Goal: Information Seeking & Learning: Check status

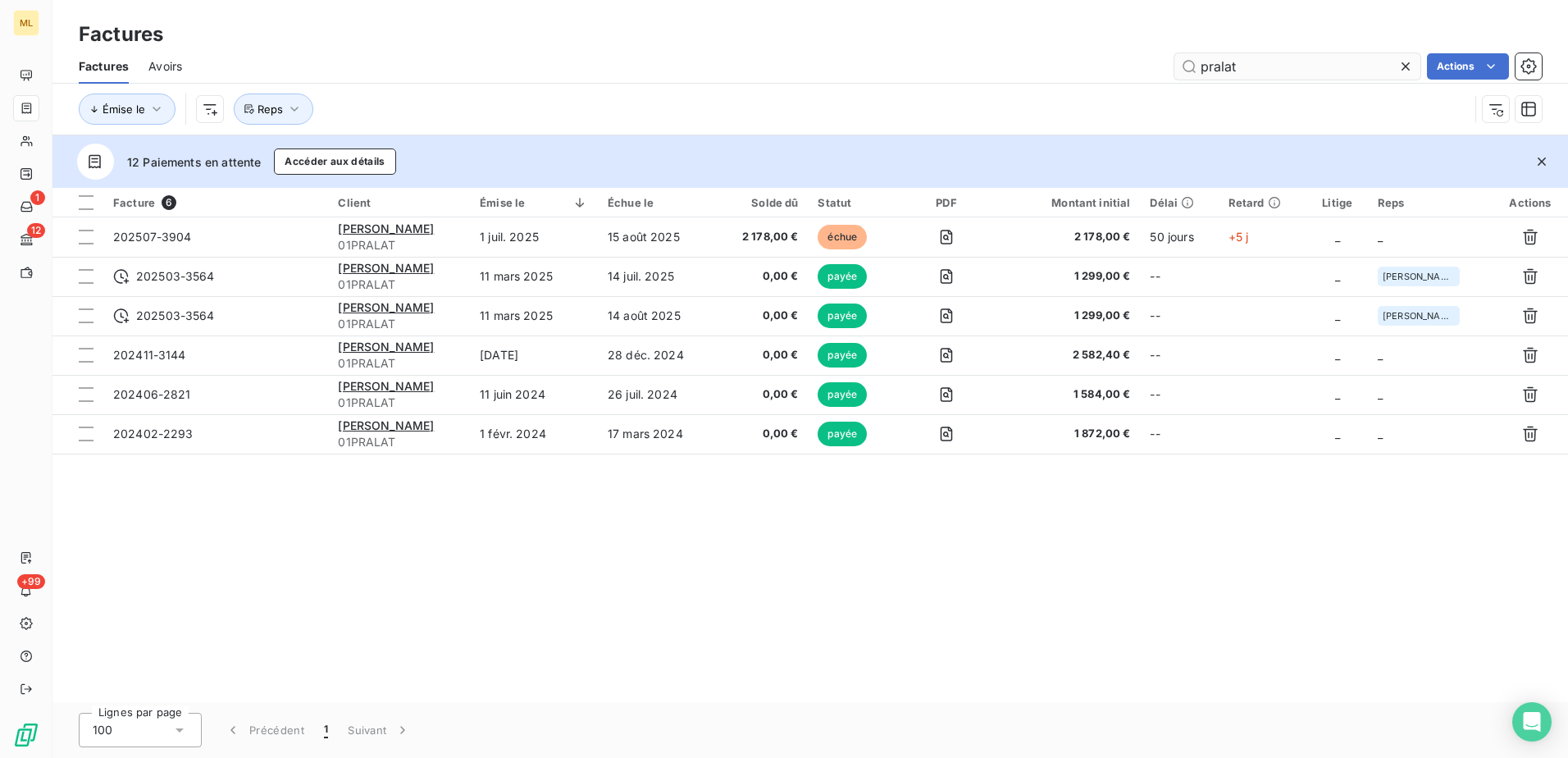
click at [1317, 65] on input "pralat" at bounding box center [1298, 66] width 246 height 26
drag, startPoint x: 1269, startPoint y: 69, endPoint x: 1158, endPoint y: 69, distance: 111.0
click at [1158, 69] on div "pralat Actions" at bounding box center [871, 66] width 1340 height 26
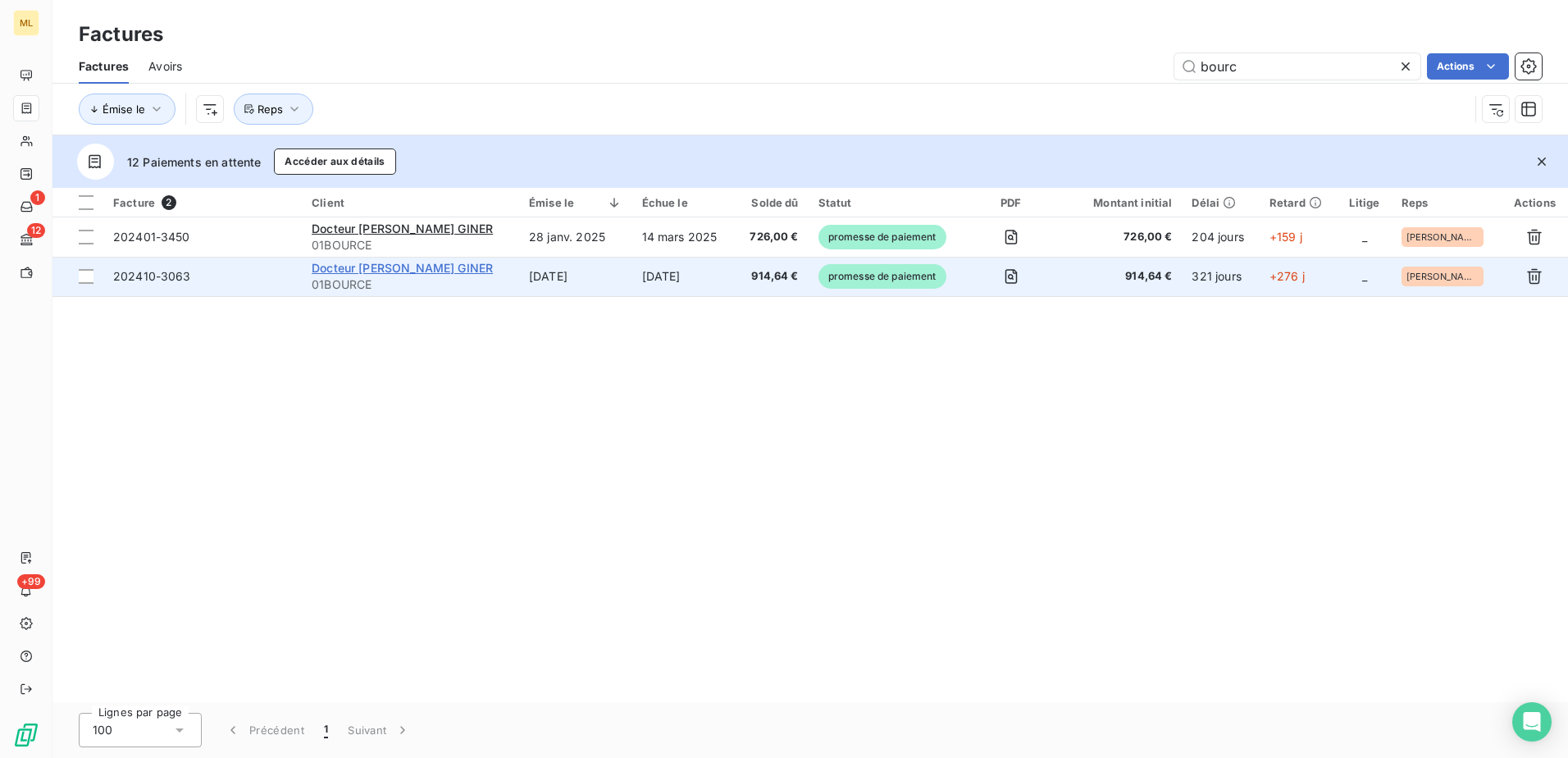
type input "bourc"
click at [359, 266] on span "Docteur [PERSON_NAME] GINER" at bounding box center [402, 267] width 181 height 14
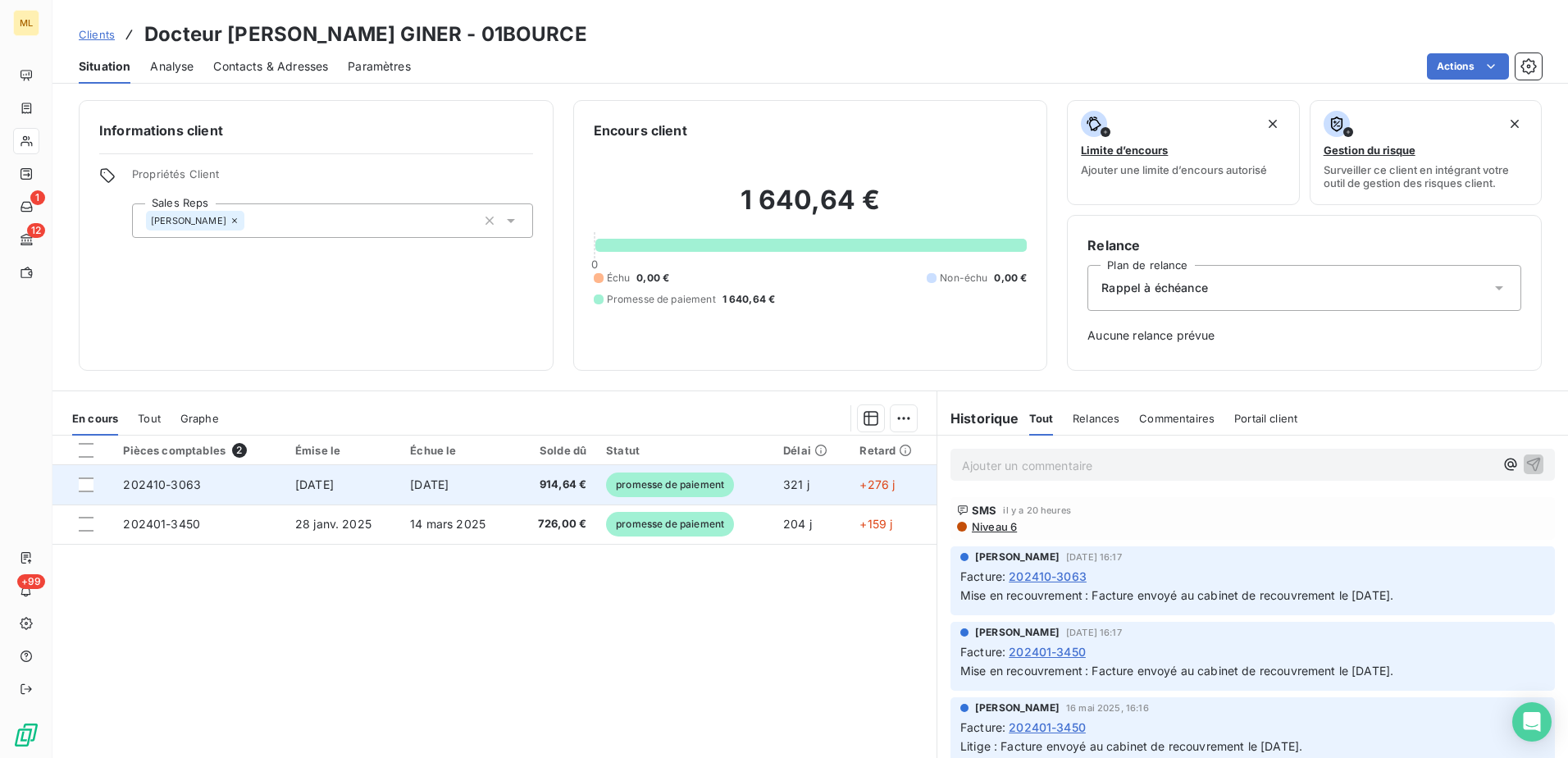
click at [358, 491] on td "[DATE]" at bounding box center [342, 484] width 115 height 40
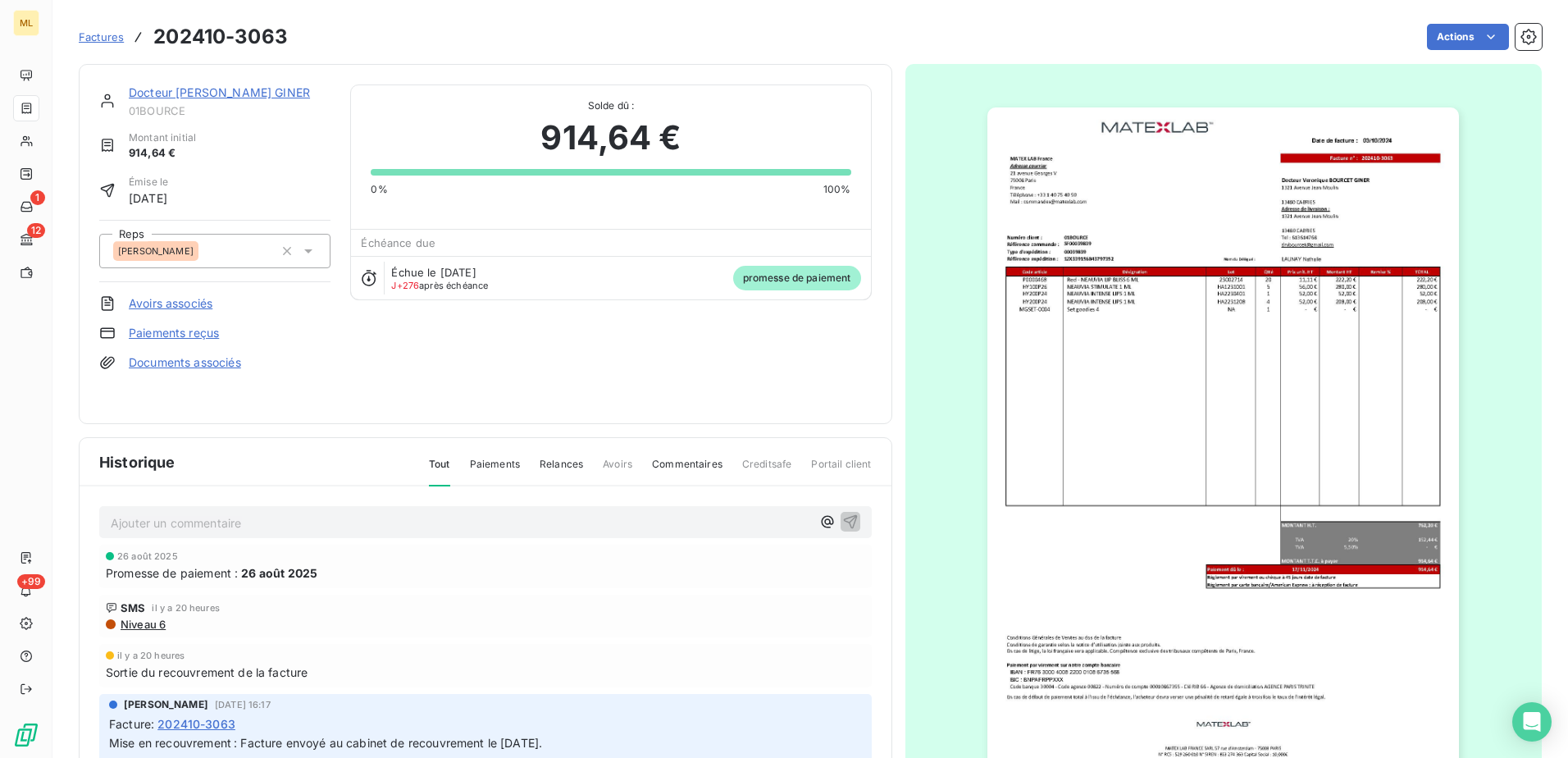
click at [223, 92] on link "Docteur [PERSON_NAME] GINER" at bounding box center [219, 92] width 181 height 14
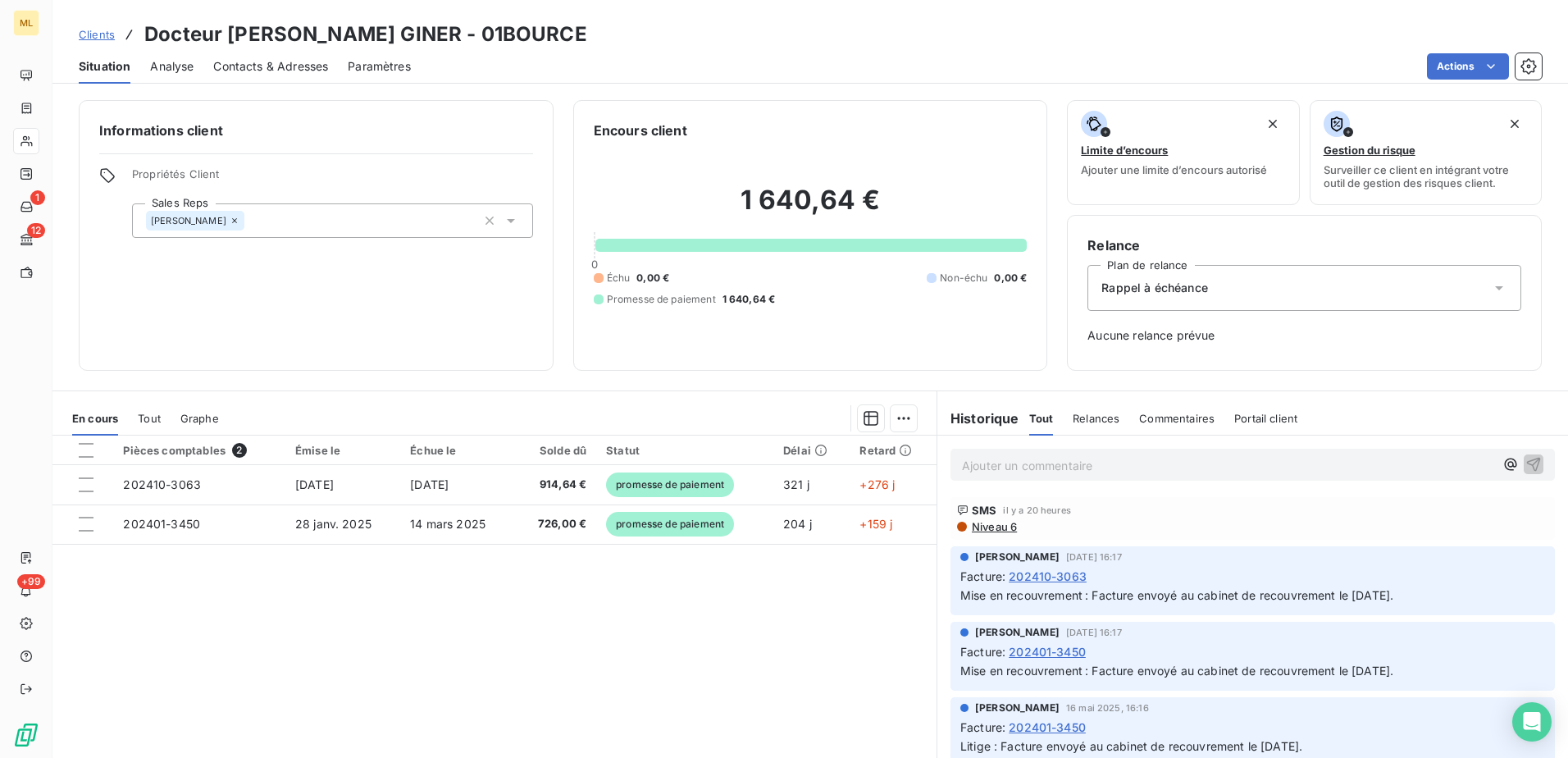
click at [288, 69] on span "Contacts & Adresses" at bounding box center [271, 66] width 115 height 16
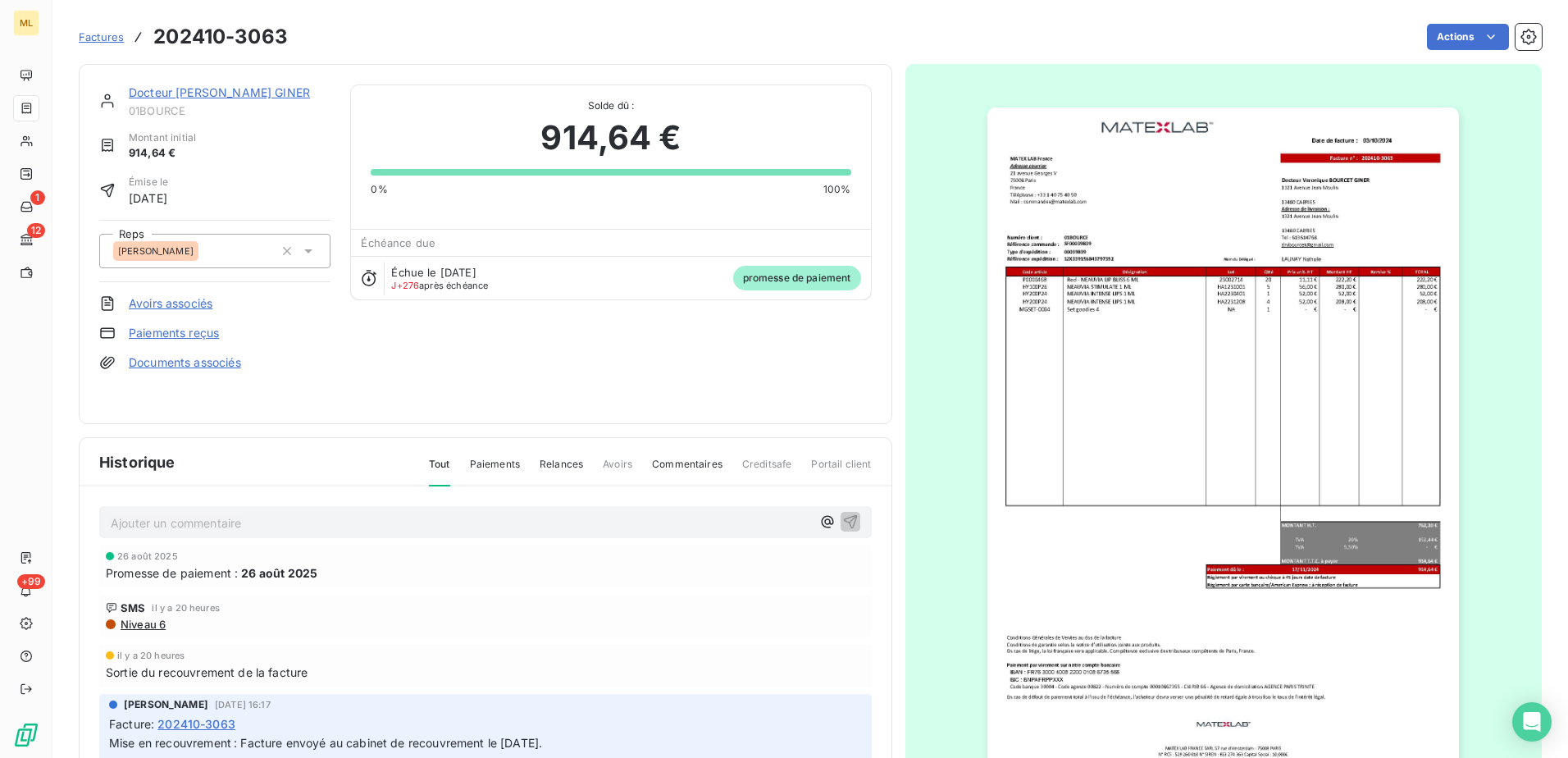
click at [384, 41] on div "Actions" at bounding box center [925, 36] width 1235 height 26
click at [214, 92] on link "Docteur [PERSON_NAME] GINER" at bounding box center [219, 92] width 181 height 14
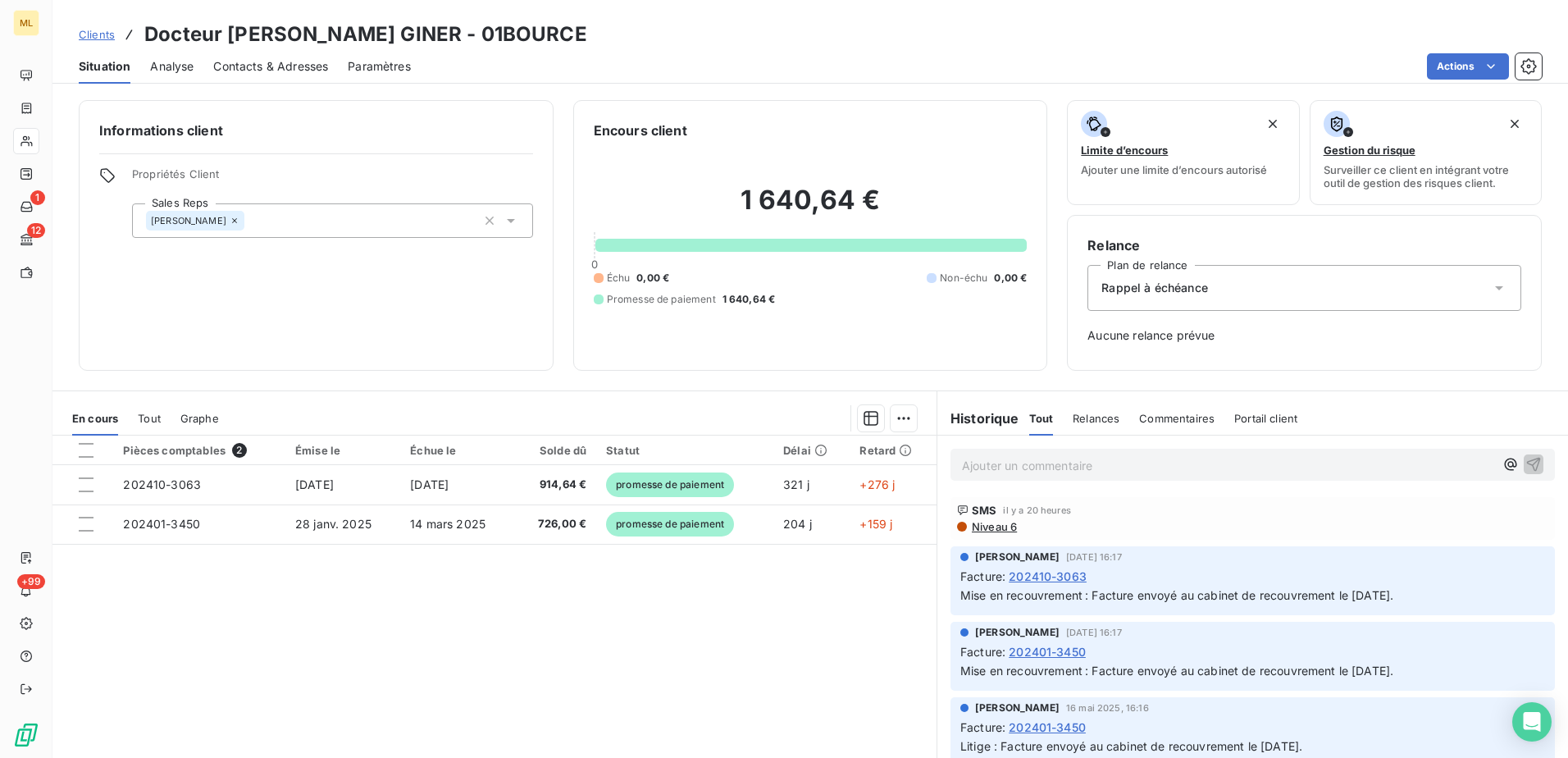
click at [418, 671] on div "Pièces comptables 2 Émise le Échue le Solde dû Statut Délai Retard 202410-3063 …" at bounding box center [494, 593] width 884 height 315
click at [425, 647] on div "Pièces comptables 2 Émise le Échue le Solde dû Statut Délai Retard 202410-3063 …" at bounding box center [494, 593] width 884 height 315
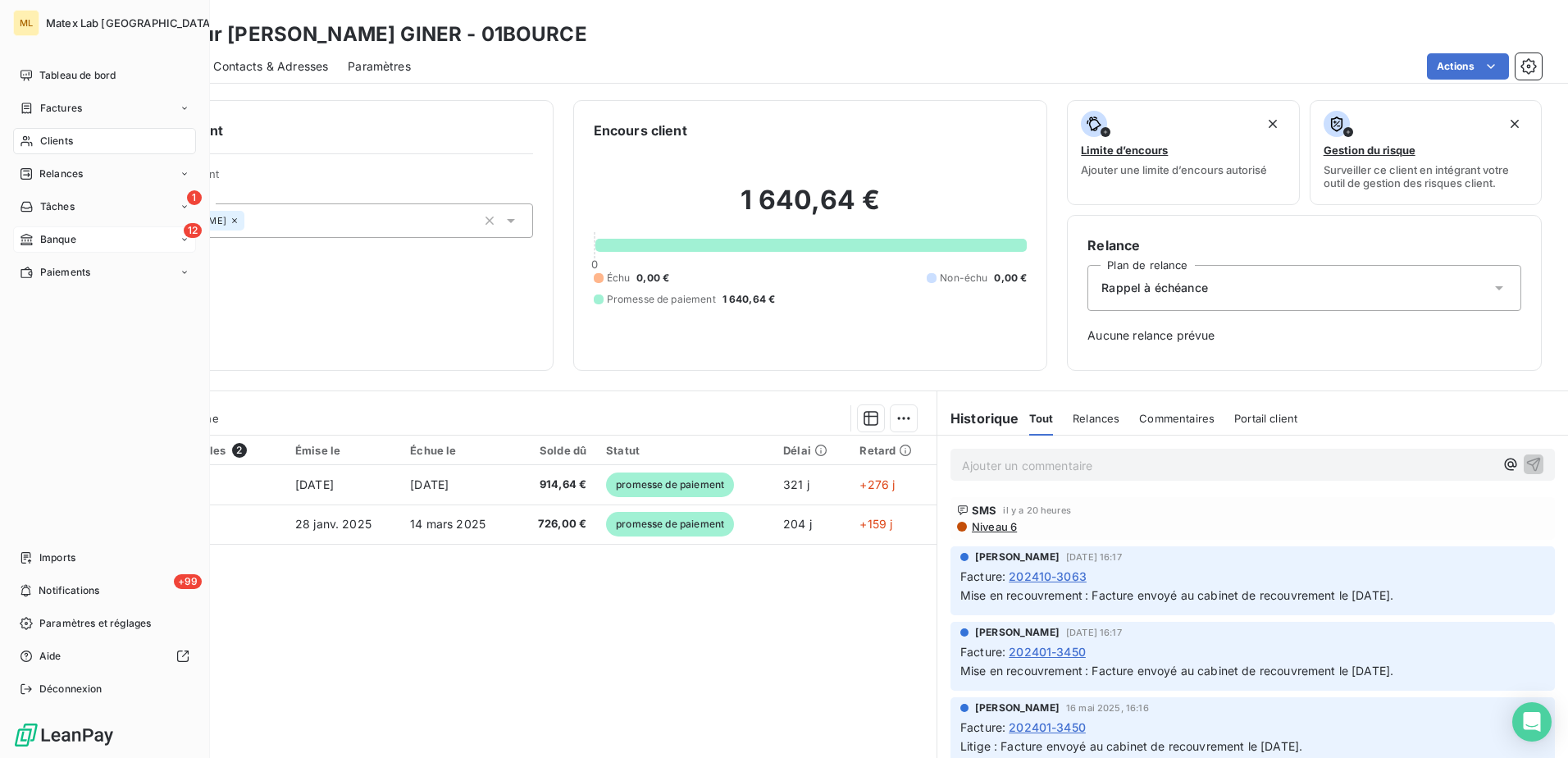
click at [64, 241] on span "Banque" at bounding box center [58, 239] width 36 height 15
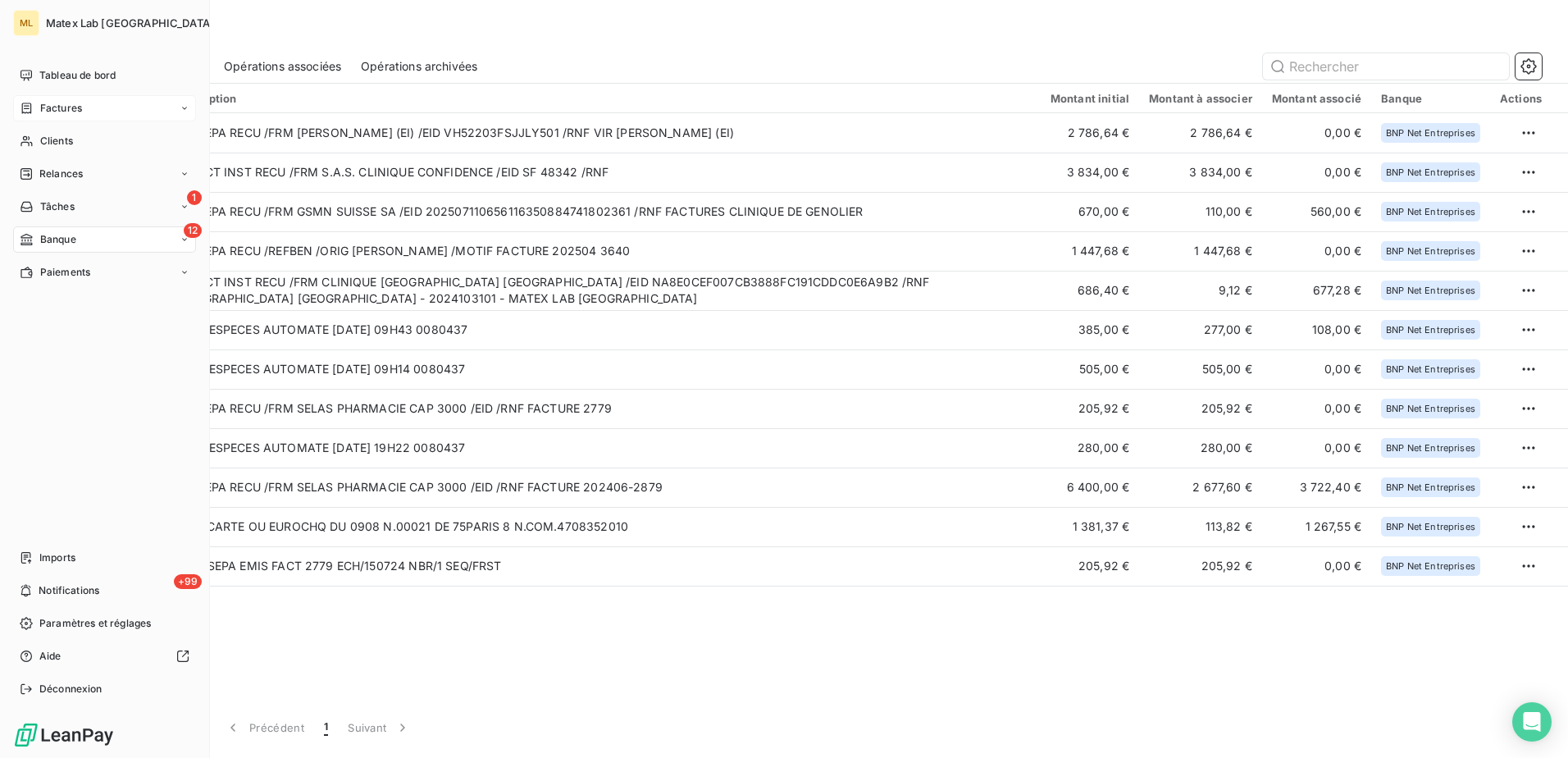
click at [61, 110] on span "Factures" at bounding box center [62, 109] width 42 height 15
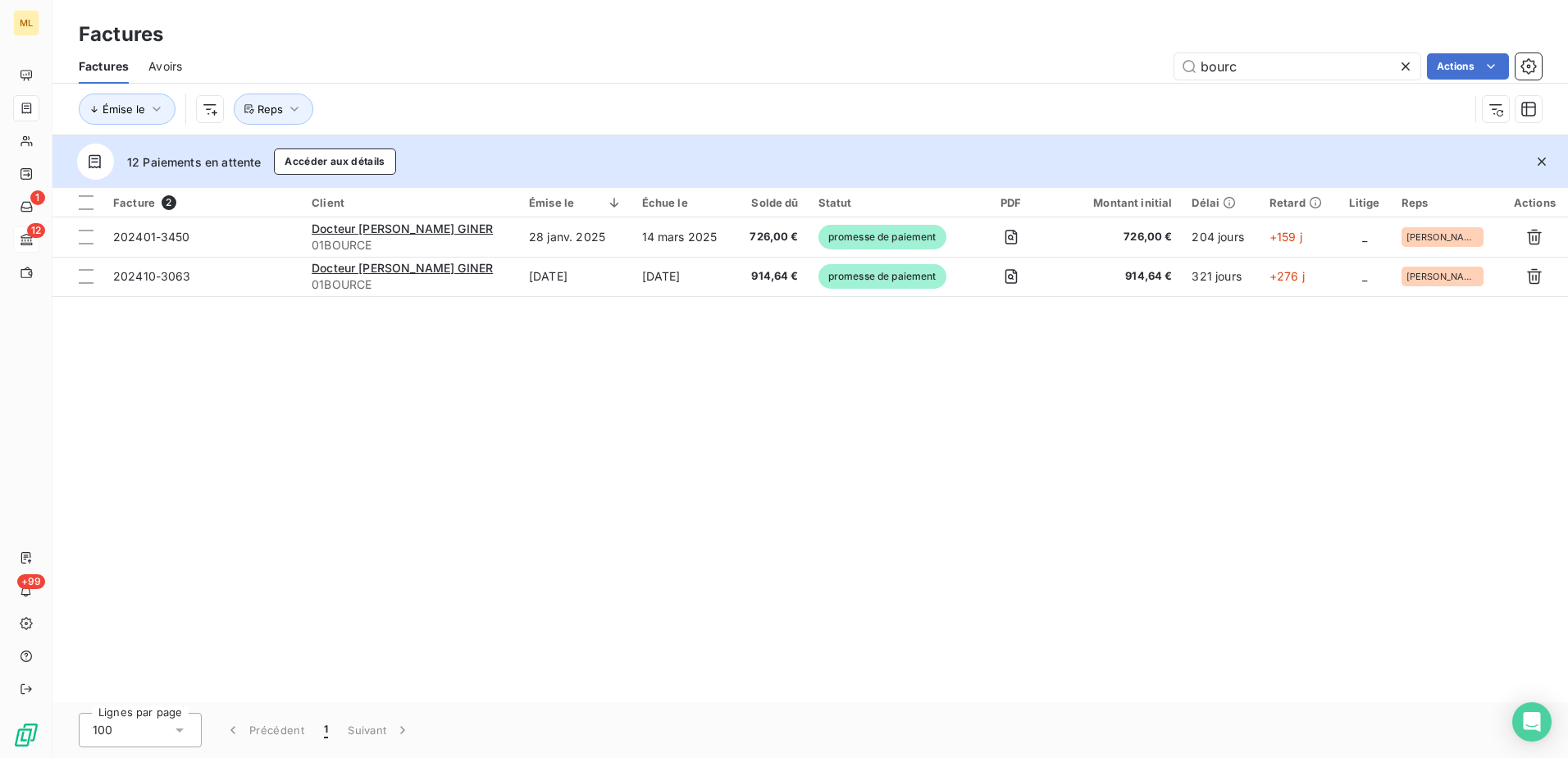
click at [461, 454] on div "Facture 2 Client Émise le Échue le Solde dû Statut PDF Montant initial Délai Re…" at bounding box center [810, 445] width 1516 height 514
